Goal: Transaction & Acquisition: Purchase product/service

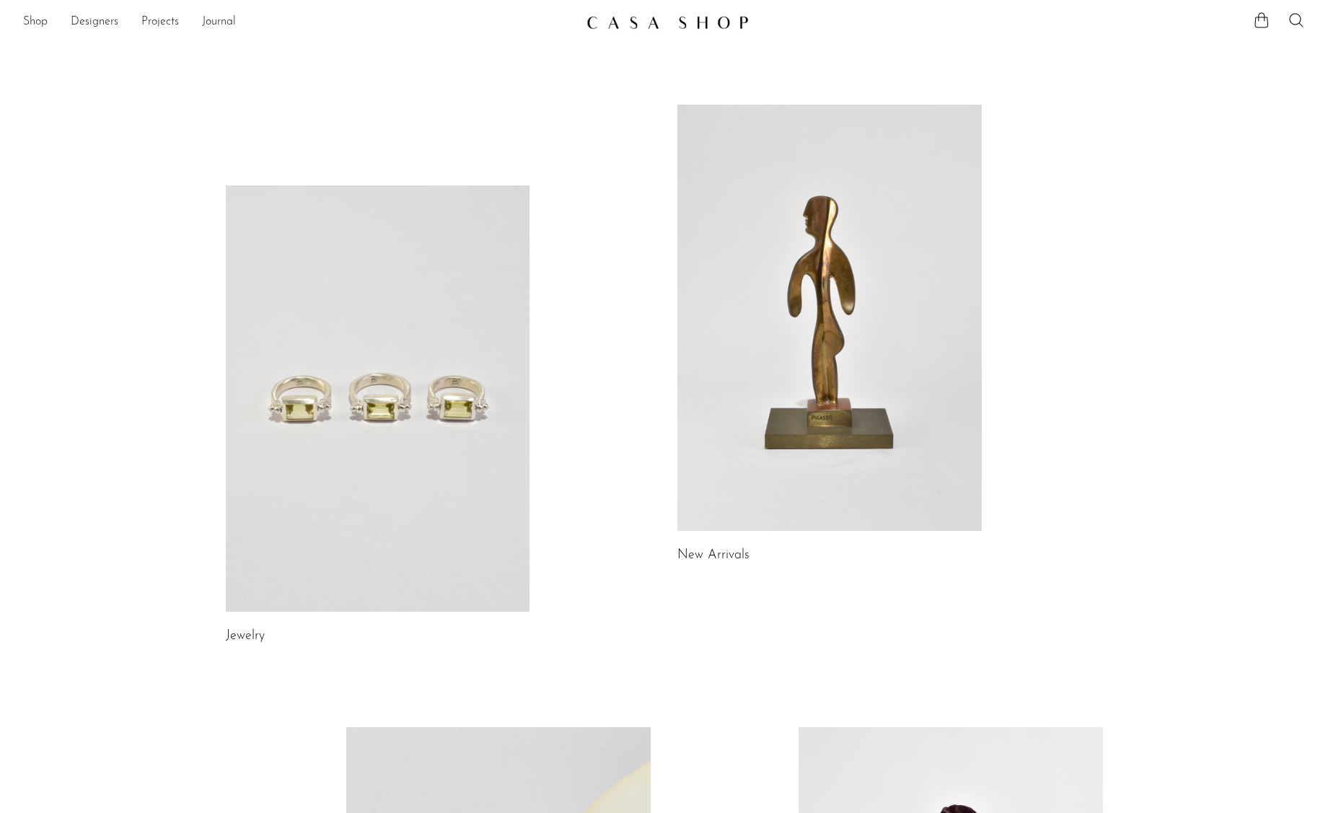
scroll to position [3, 0]
click at [157, 15] on link "Projects" at bounding box center [160, 21] width 38 height 19
click at [87, 22] on link "Designers" at bounding box center [95, 21] width 48 height 19
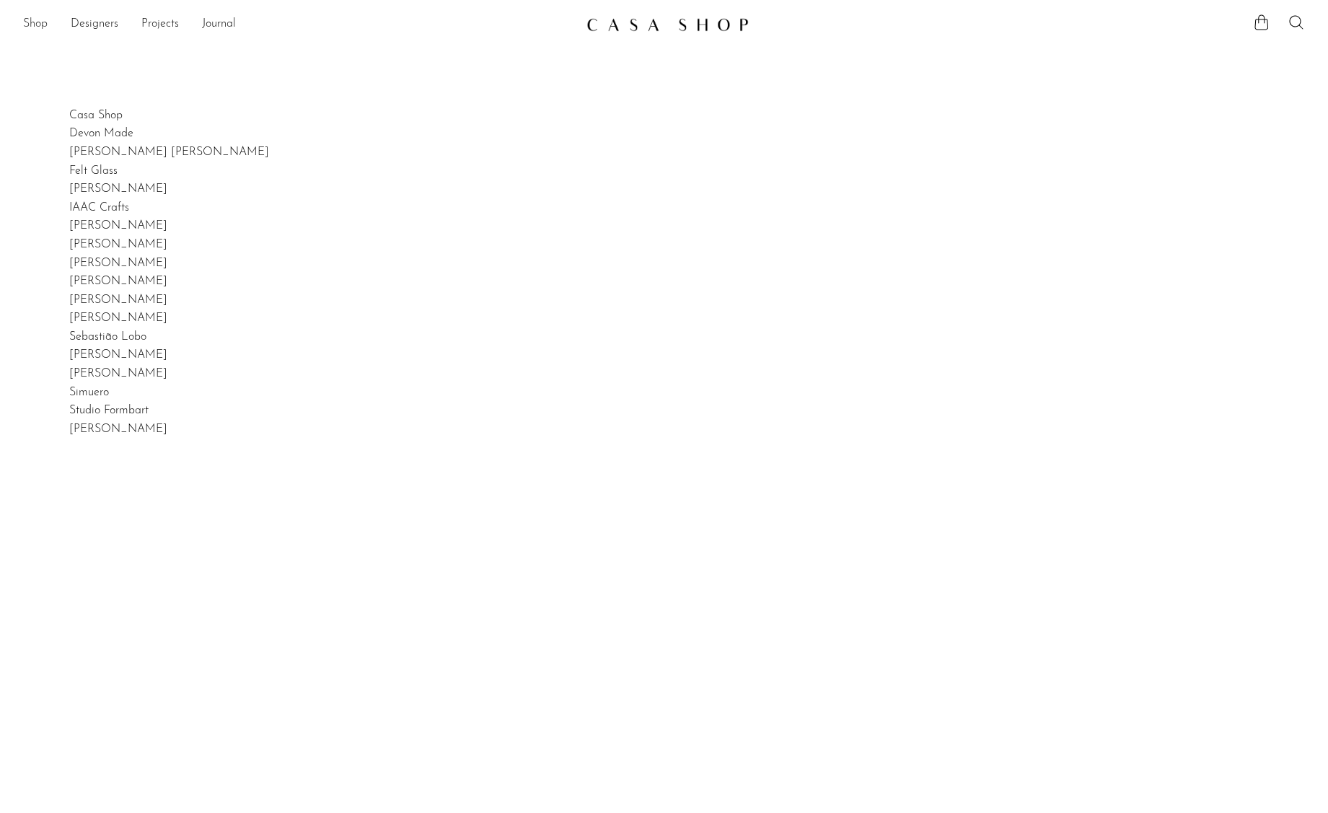
click at [28, 27] on link "Shop" at bounding box center [35, 24] width 25 height 19
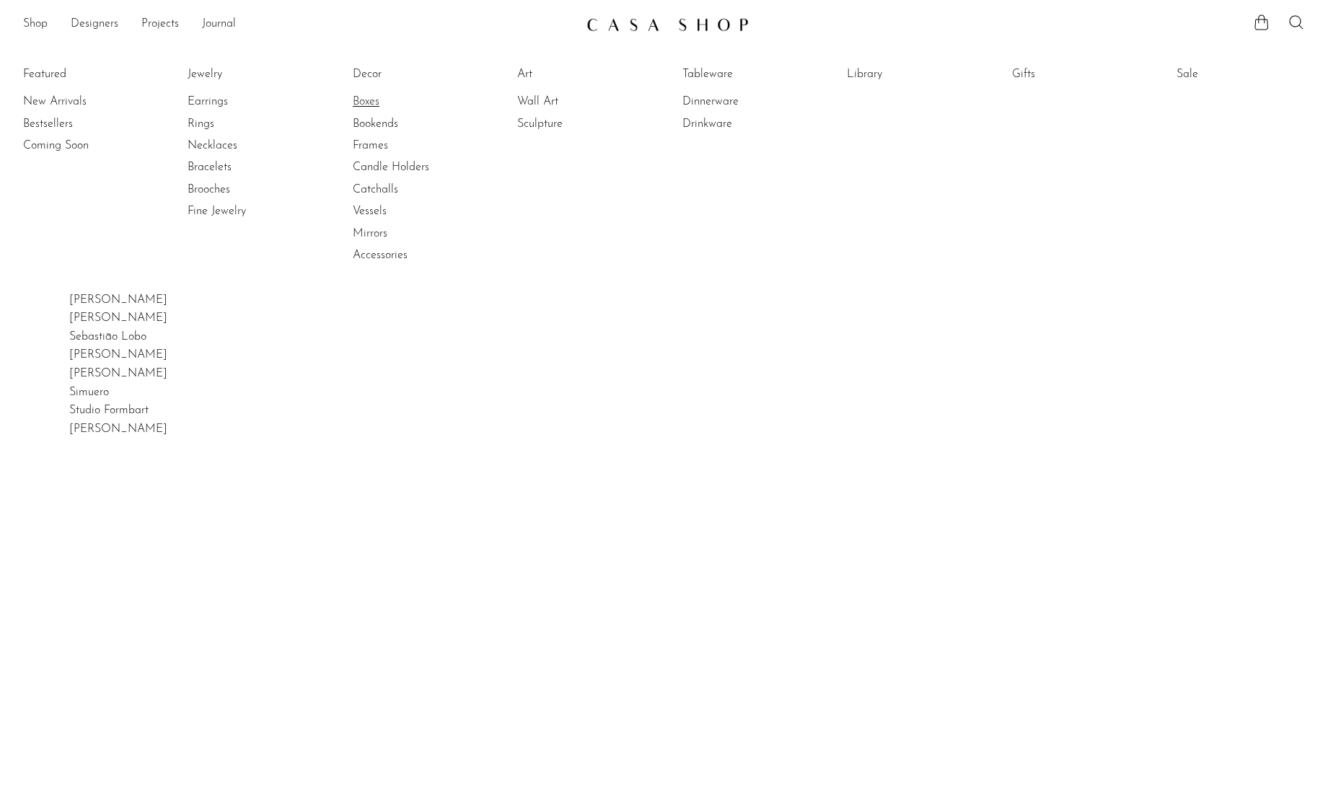
click at [376, 98] on link "Boxes" at bounding box center [407, 102] width 108 height 16
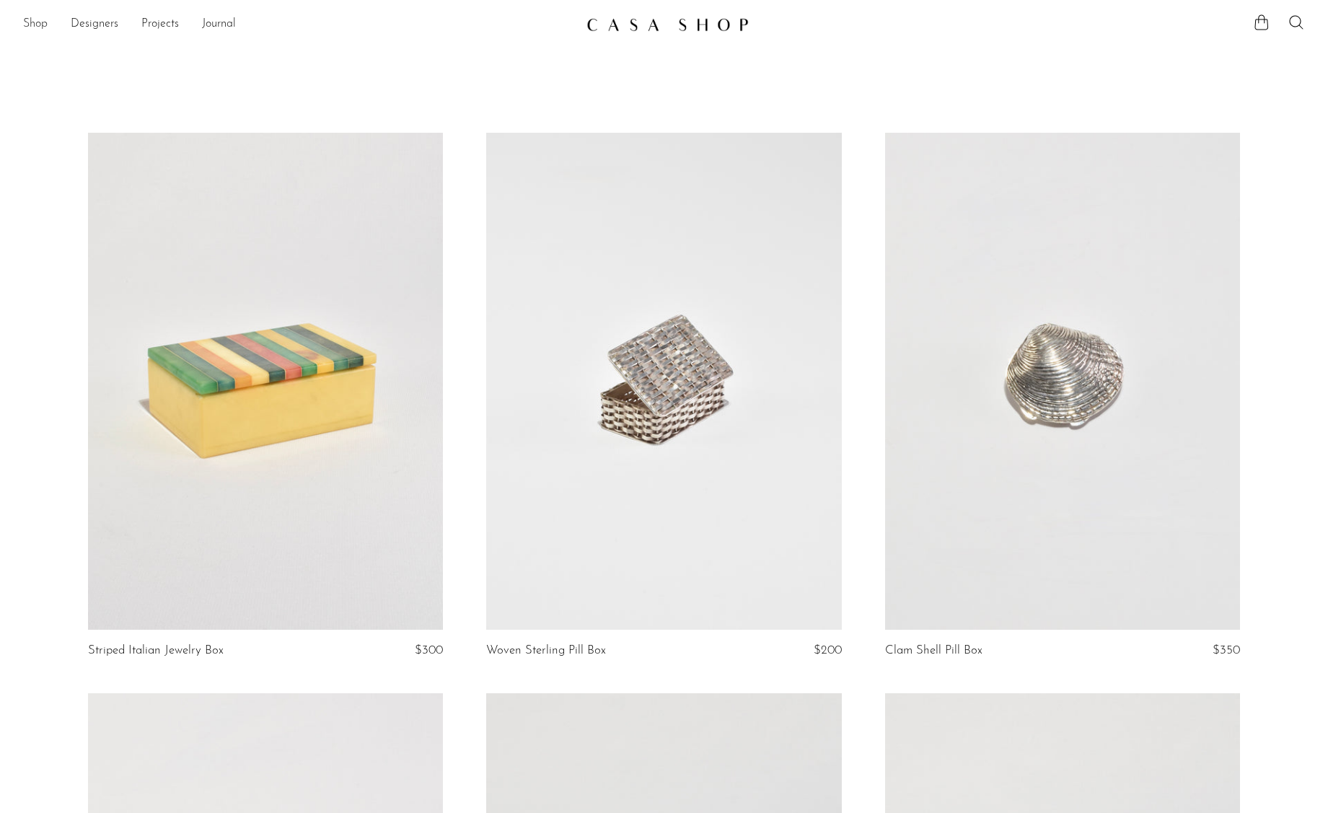
click at [45, 25] on link "Shop" at bounding box center [35, 24] width 25 height 19
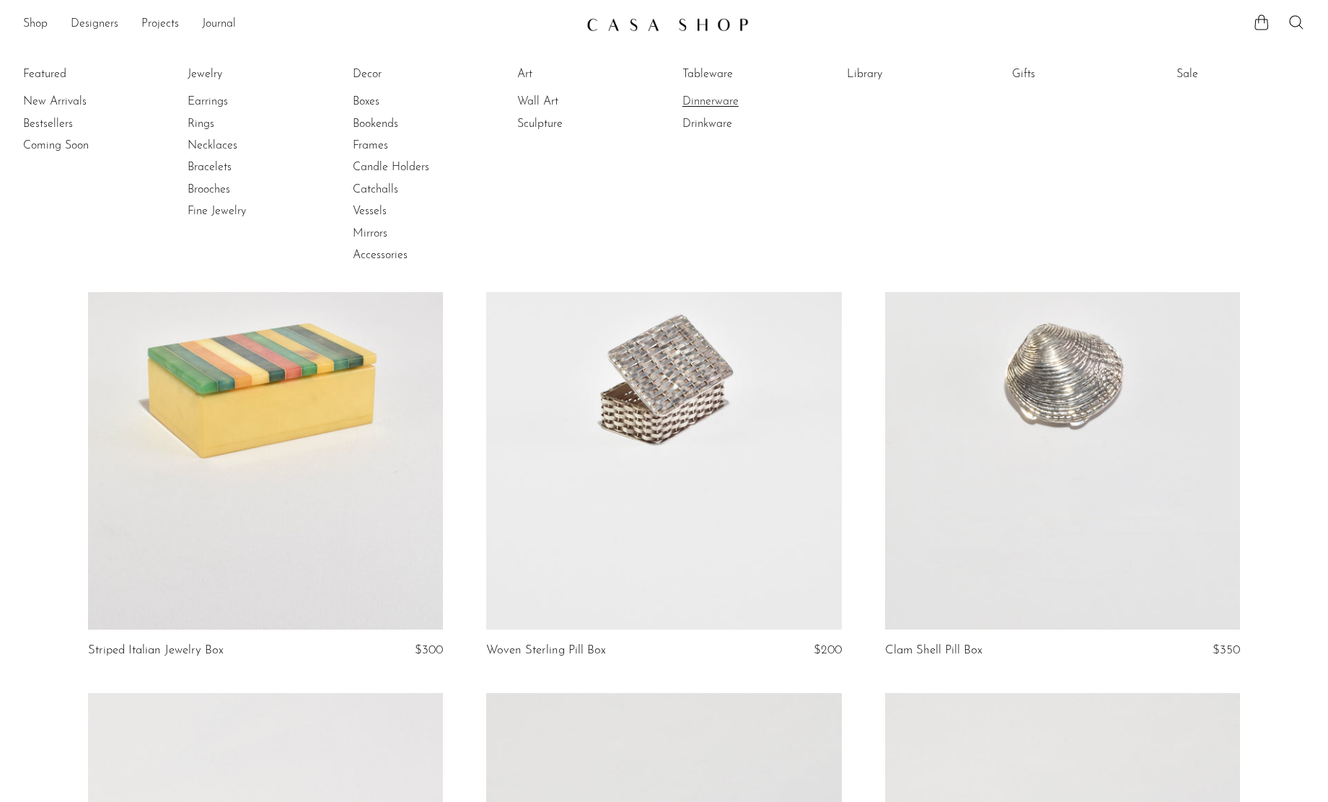
click at [740, 100] on link "Dinnerware" at bounding box center [736, 102] width 108 height 16
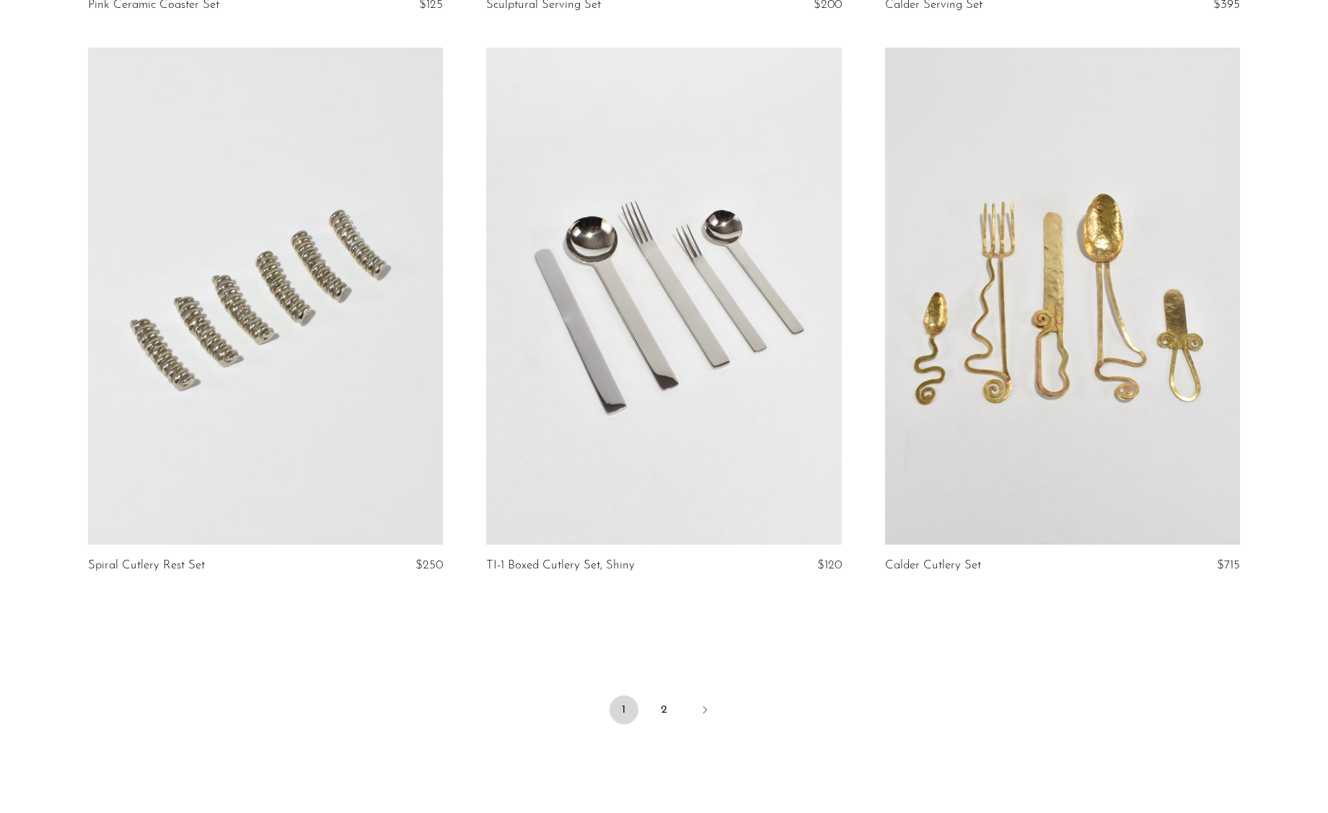
scroll to position [6385, 0]
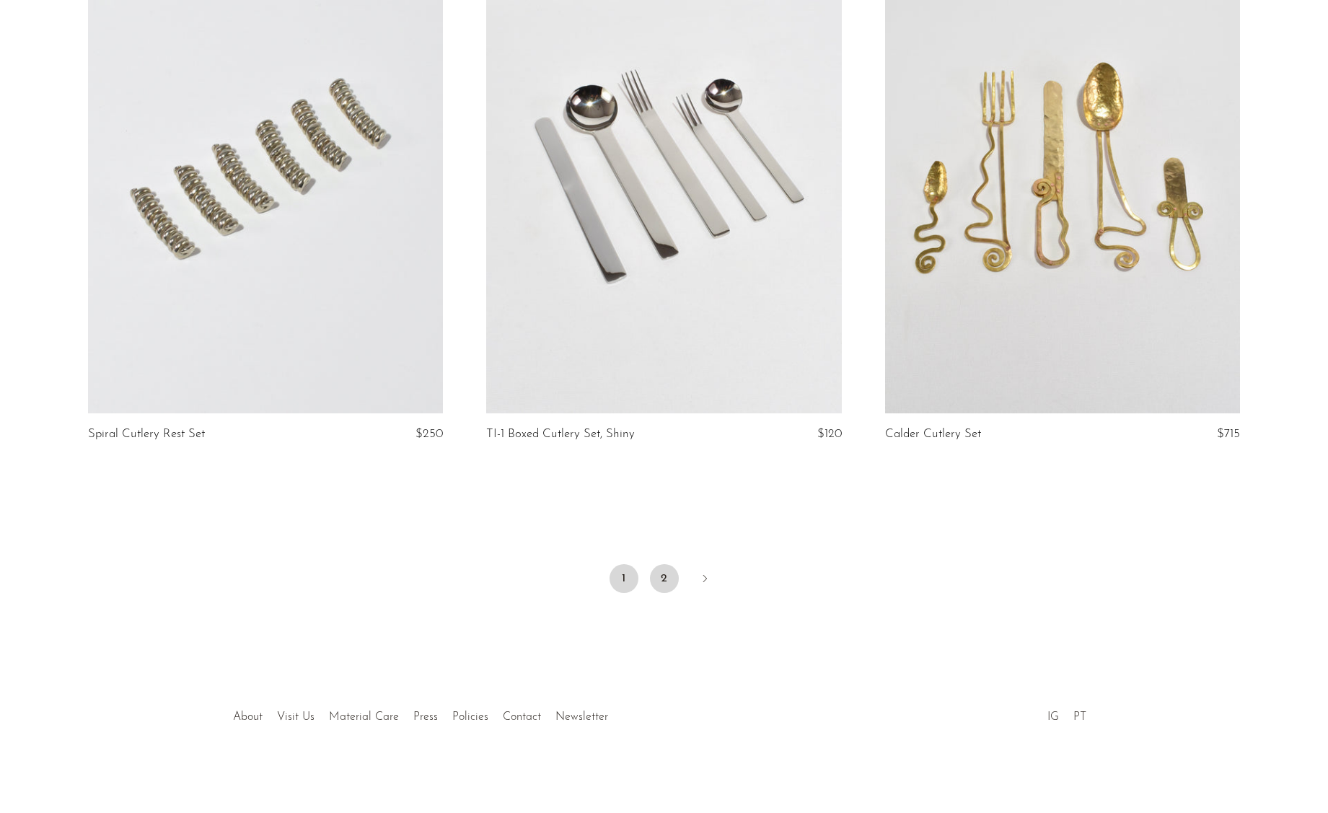
click at [656, 575] on link "2" at bounding box center [664, 578] width 29 height 29
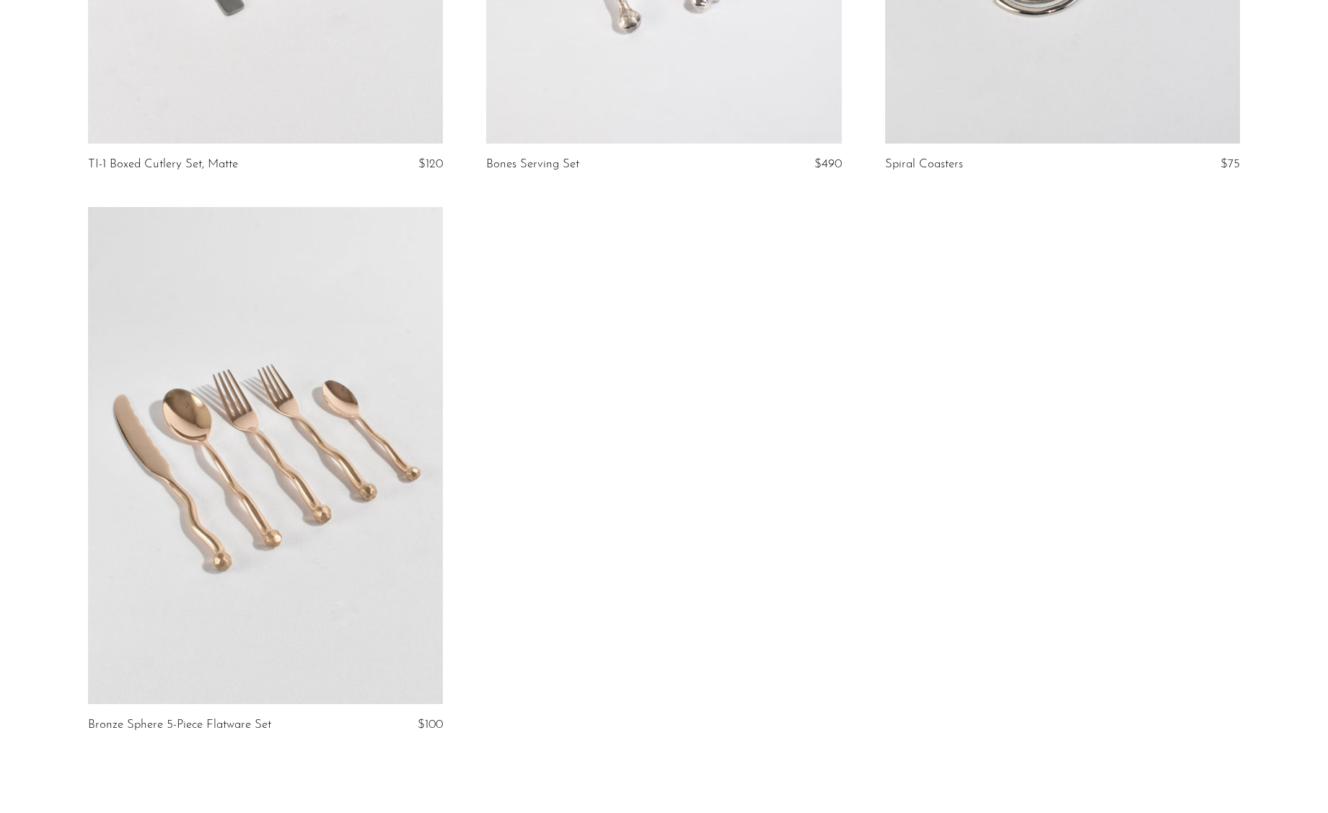
scroll to position [496, 0]
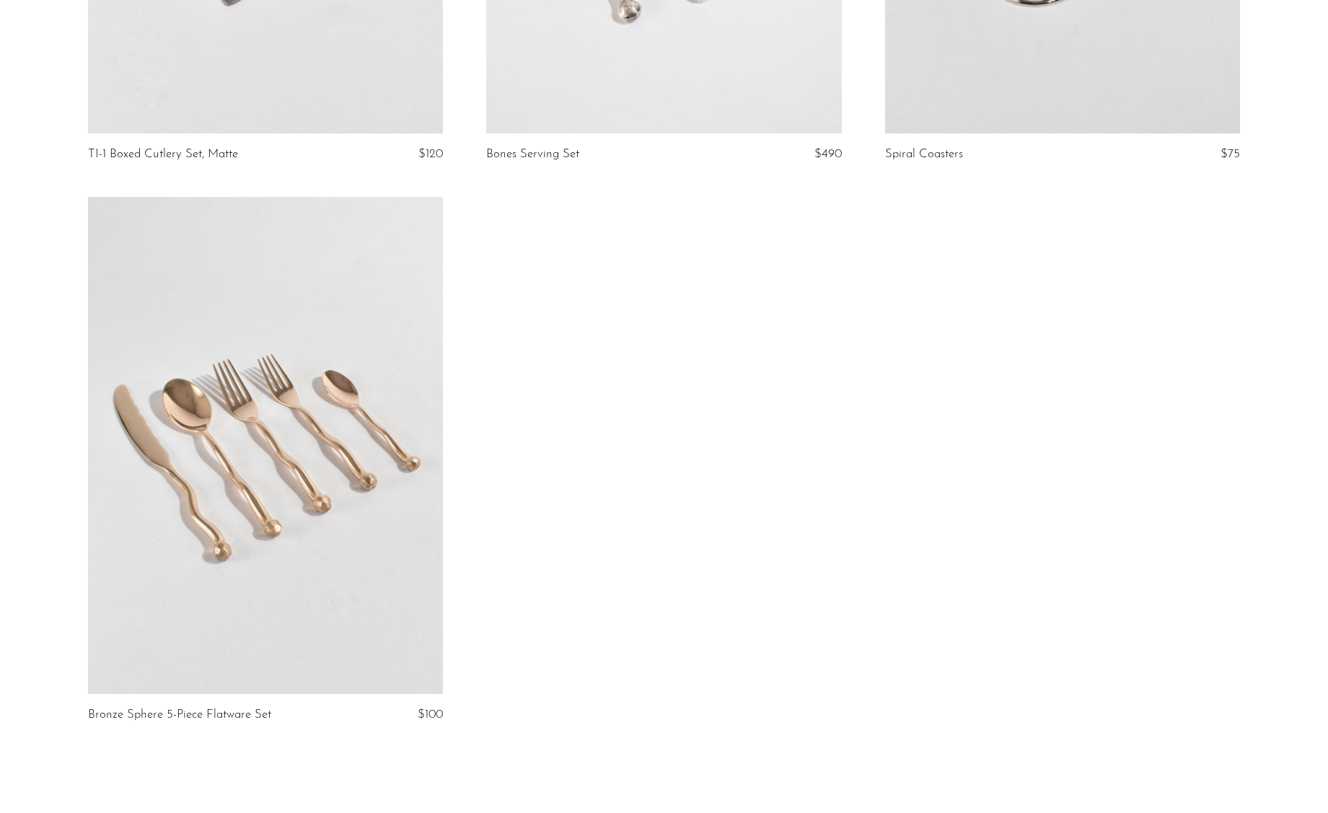
click at [376, 447] on link at bounding box center [265, 445] width 355 height 497
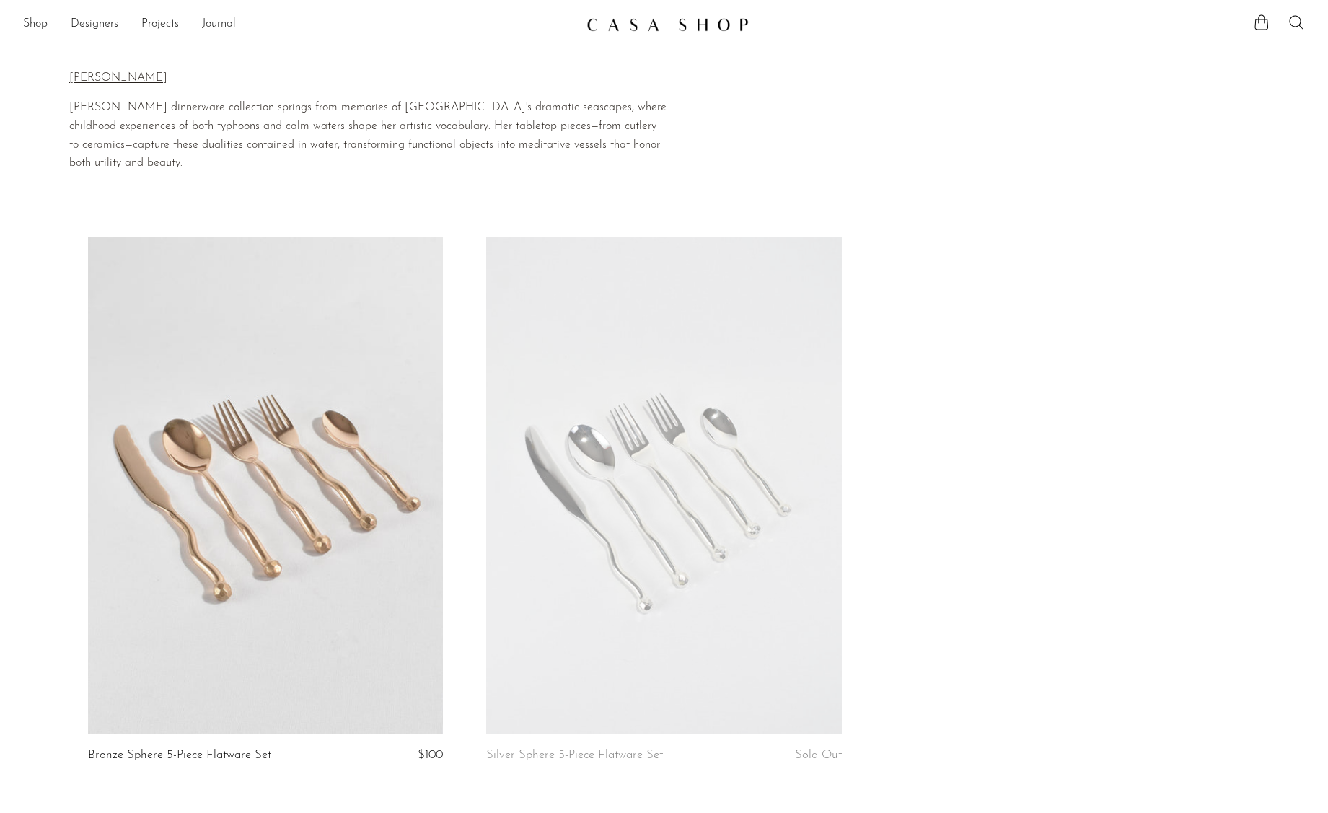
click at [728, 292] on link at bounding box center [663, 485] width 355 height 497
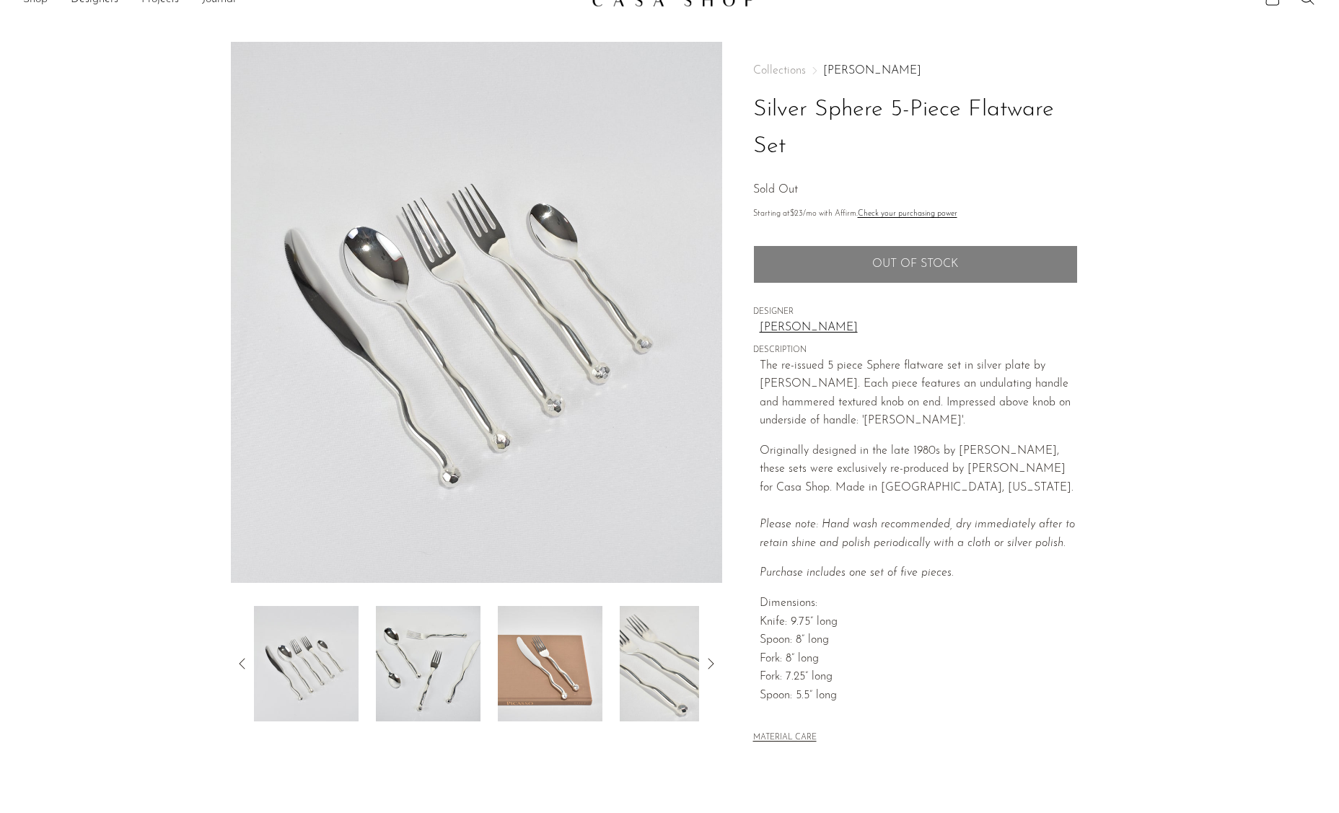
scroll to position [33, 0]
